Goal: Navigation & Orientation: Find specific page/section

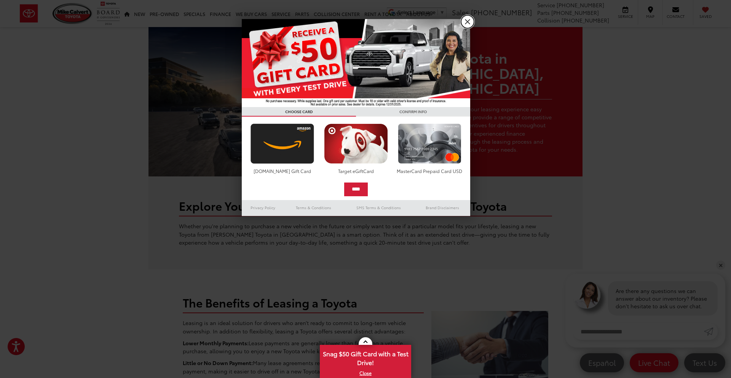
click at [473, 22] on link "X" at bounding box center [467, 21] width 13 height 13
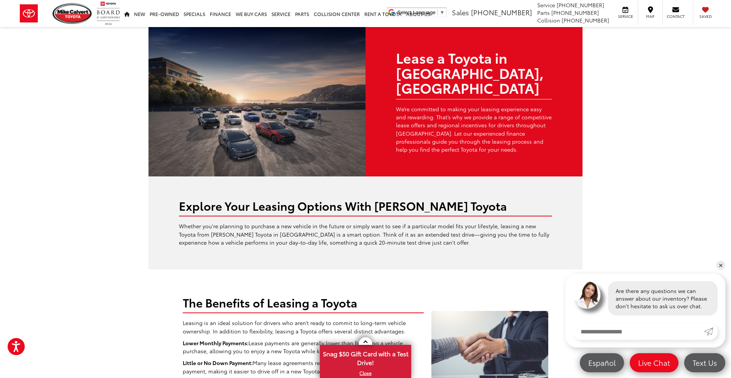
drag, startPoint x: 25, startPoint y: 62, endPoint x: 38, endPoint y: 58, distance: 13.4
click at [72, 13] on img at bounding box center [73, 13] width 40 height 21
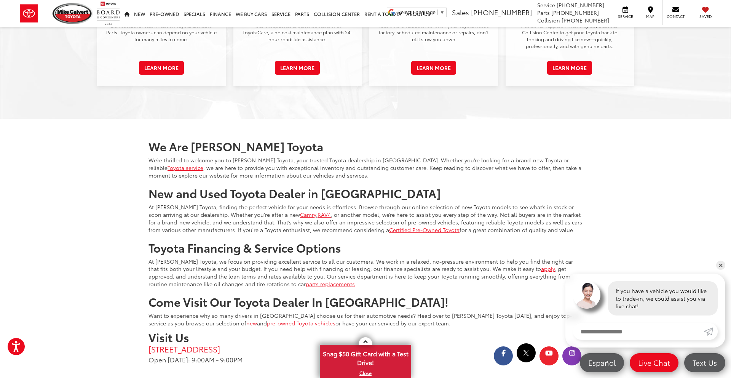
scroll to position [1314, 0]
